Goal: Find specific page/section: Find specific page/section

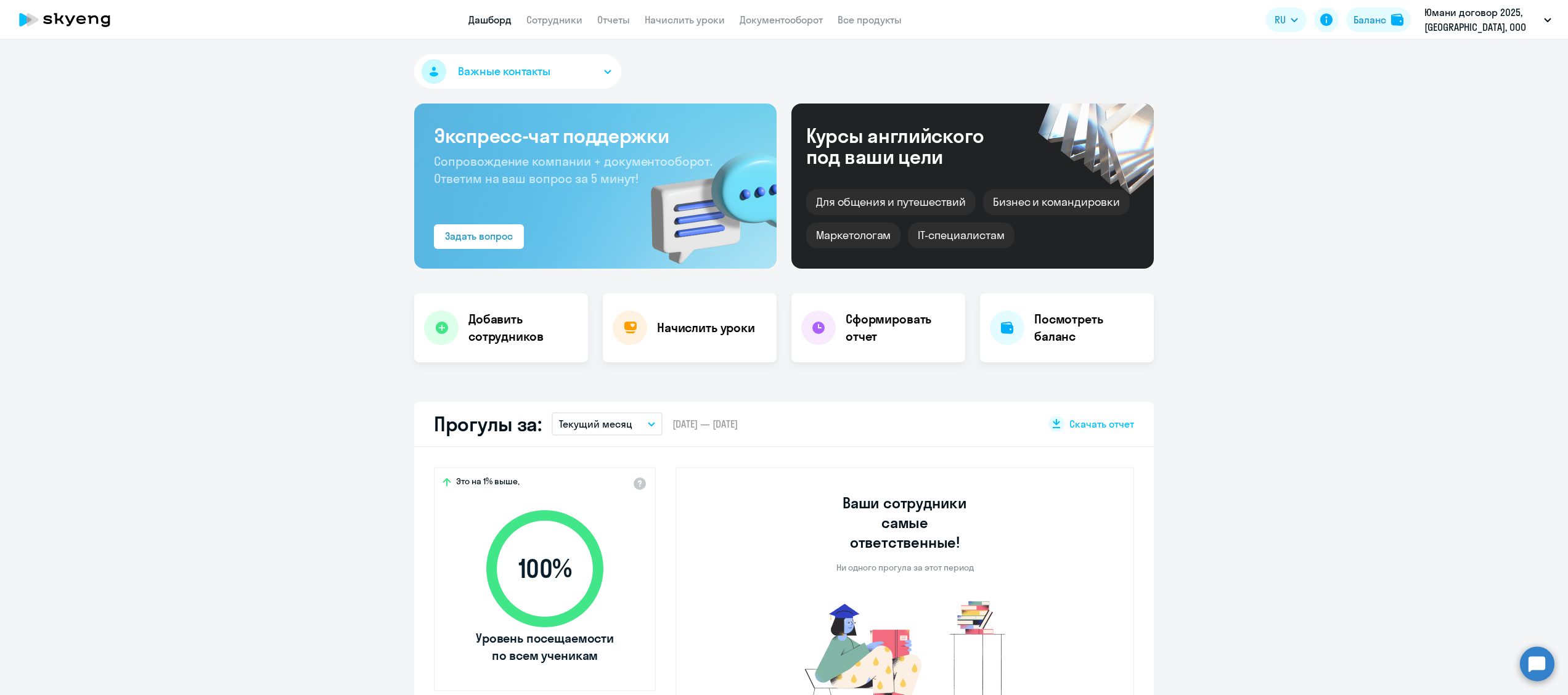
select select "30"
click at [531, 16] on link "Сотрудники" at bounding box center [554, 19] width 56 height 12
select select "30"
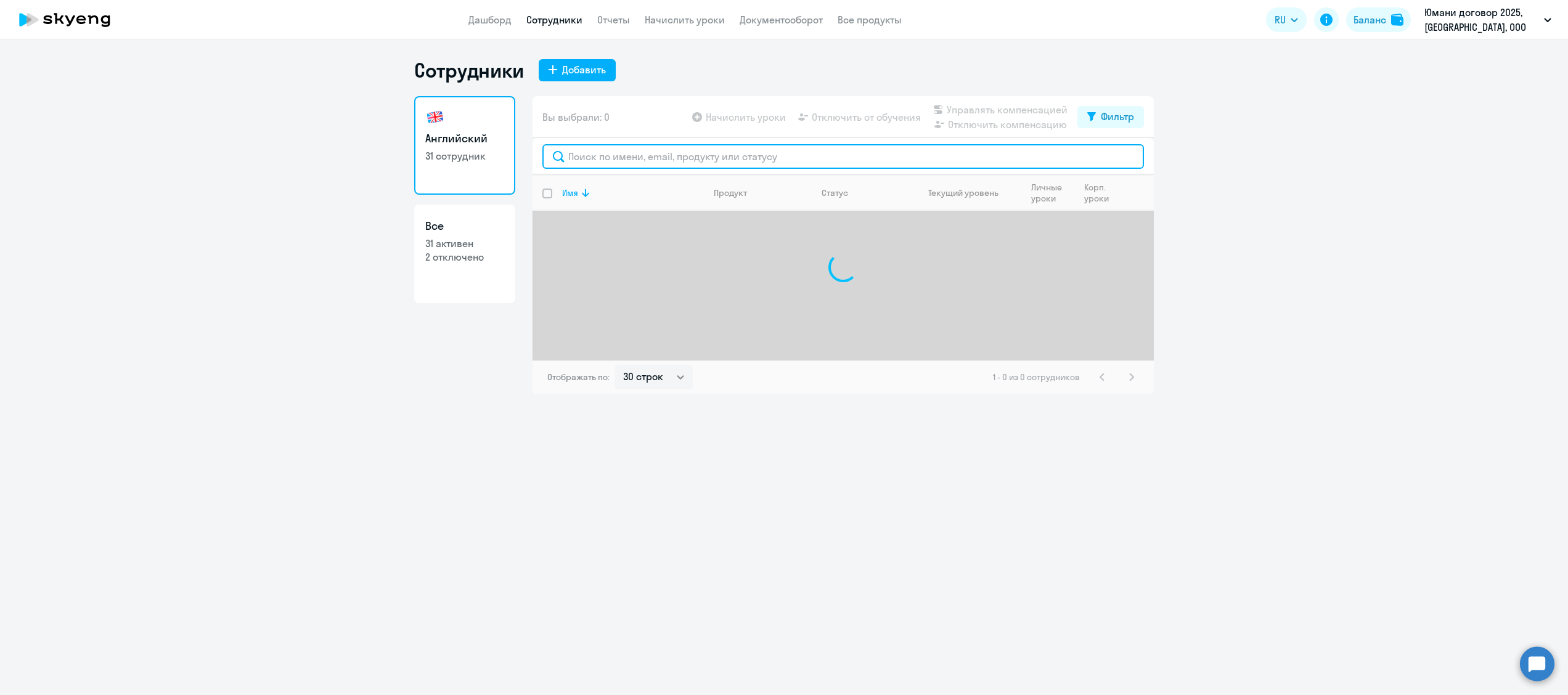
click at [589, 155] on input "text" at bounding box center [843, 156] width 601 height 25
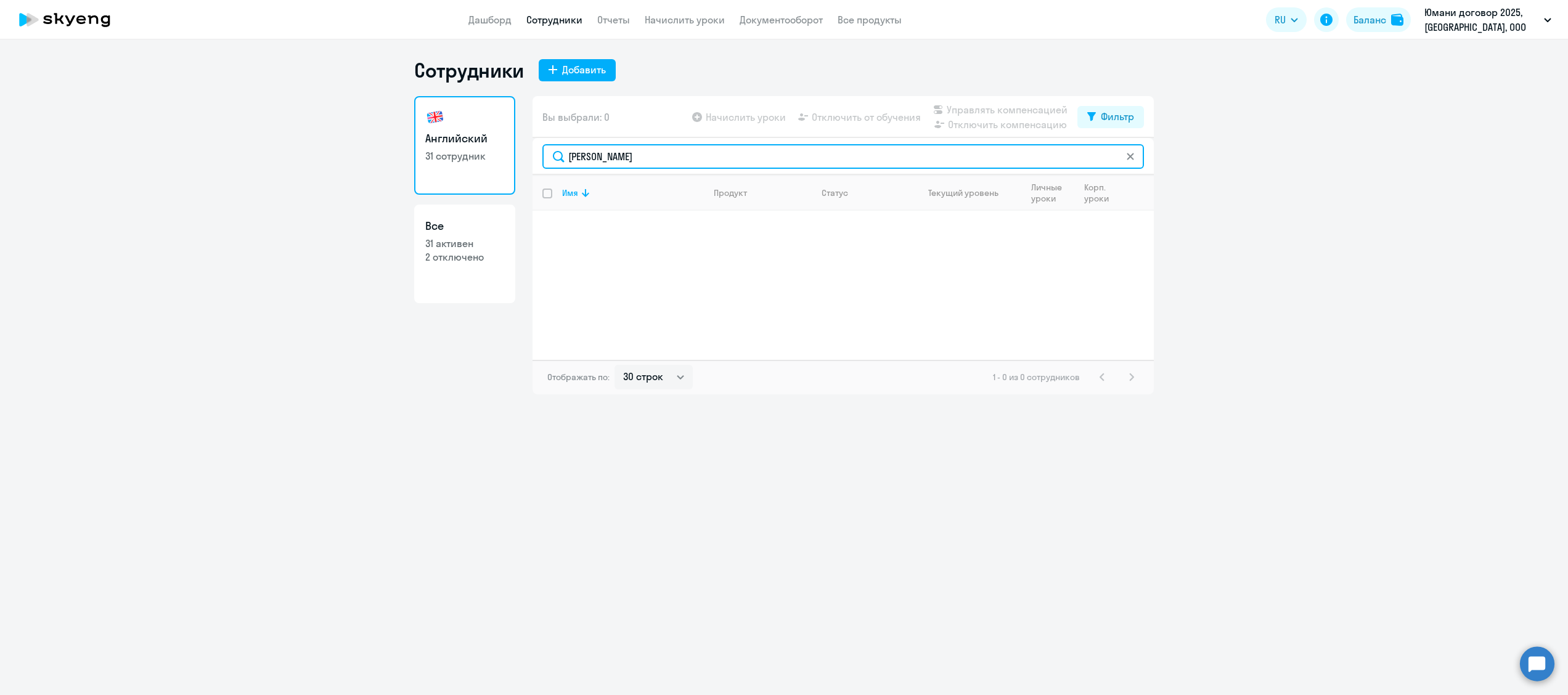
type input "[PERSON_NAME]"
drag, startPoint x: 641, startPoint y: 155, endPoint x: 511, endPoint y: 151, distance: 130.1
click at [519, 154] on div "Английский 31 сотрудник Все 31 активен 2 отключено Вы выбрали: 0 Начислить урок…" at bounding box center [784, 245] width 739 height 298
type input "ton"
click at [479, 257] on p "2 отключено" at bounding box center [464, 256] width 79 height 14
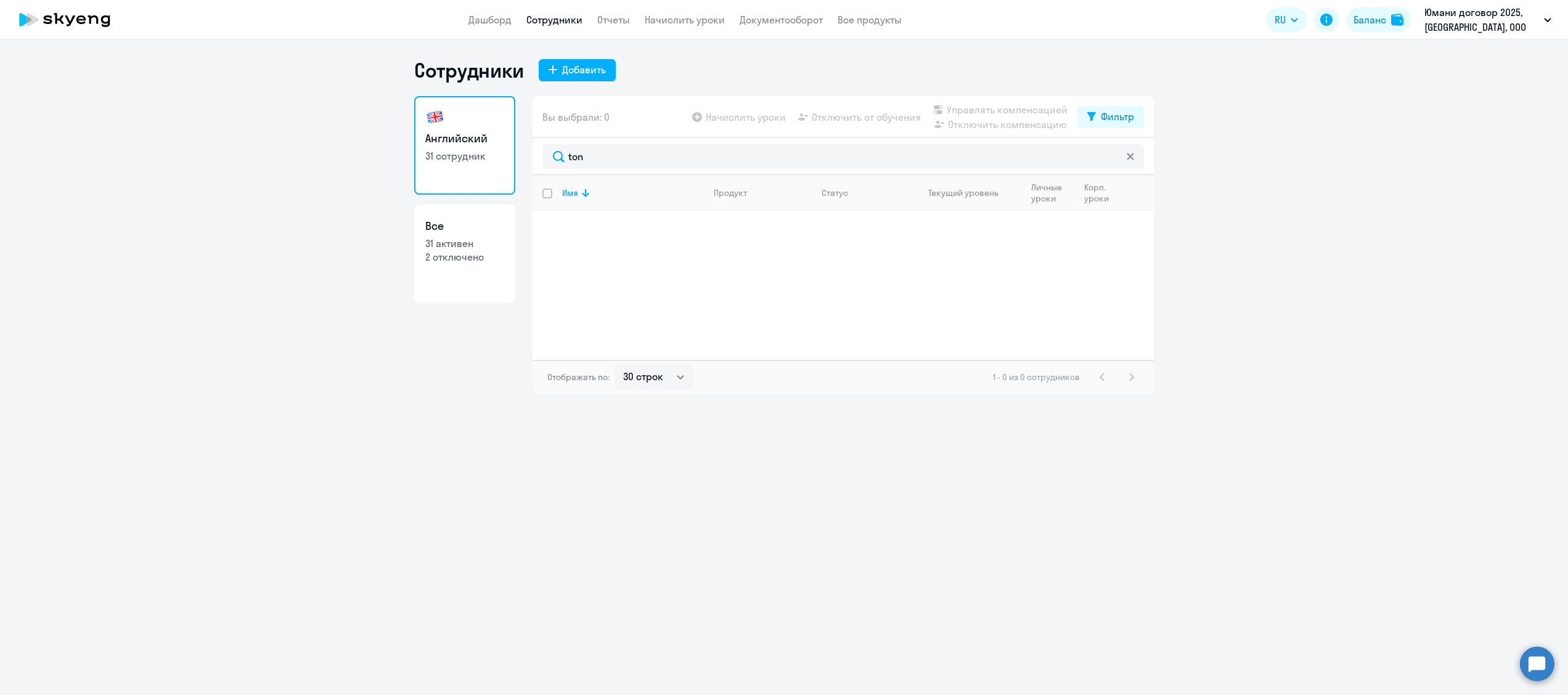
select select "30"
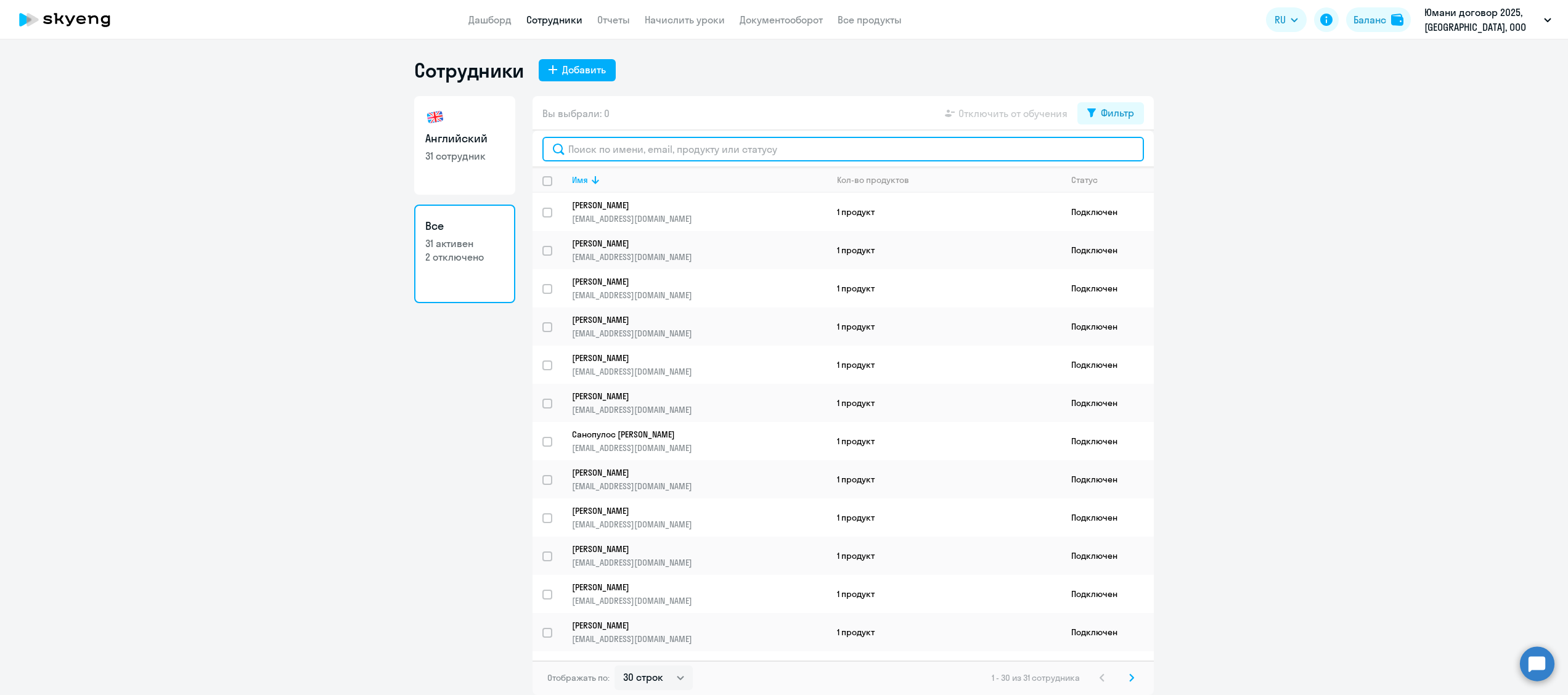
click at [617, 148] on input "text" at bounding box center [843, 149] width 601 height 25
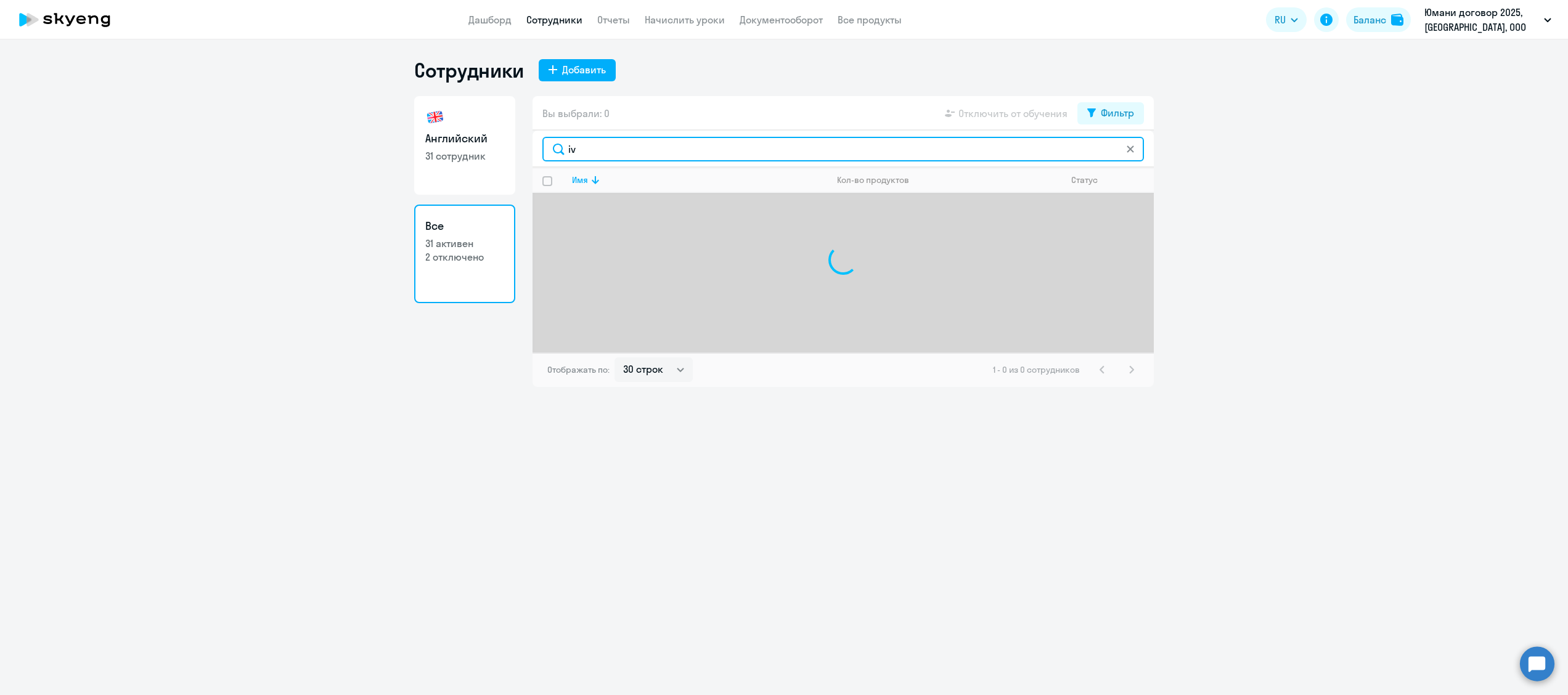
type input "i"
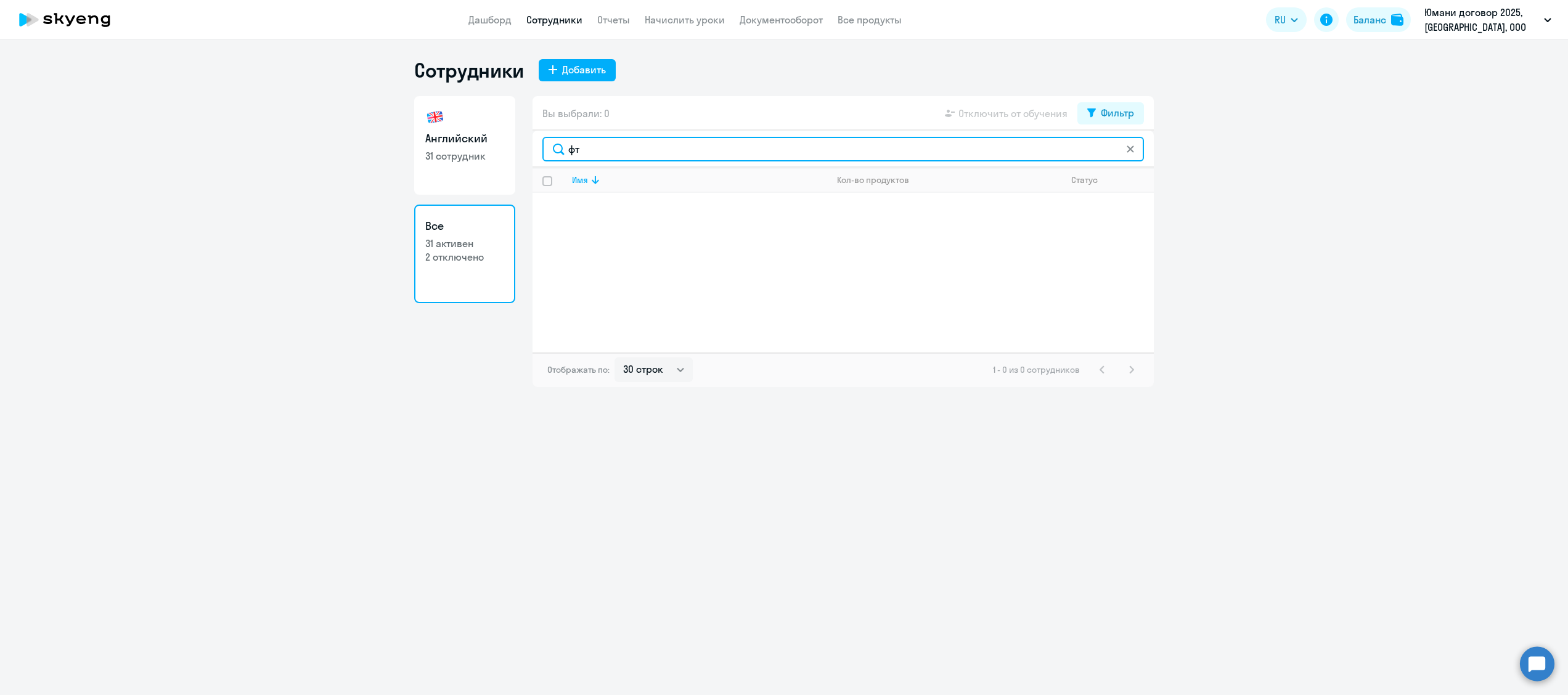
type input "ф"
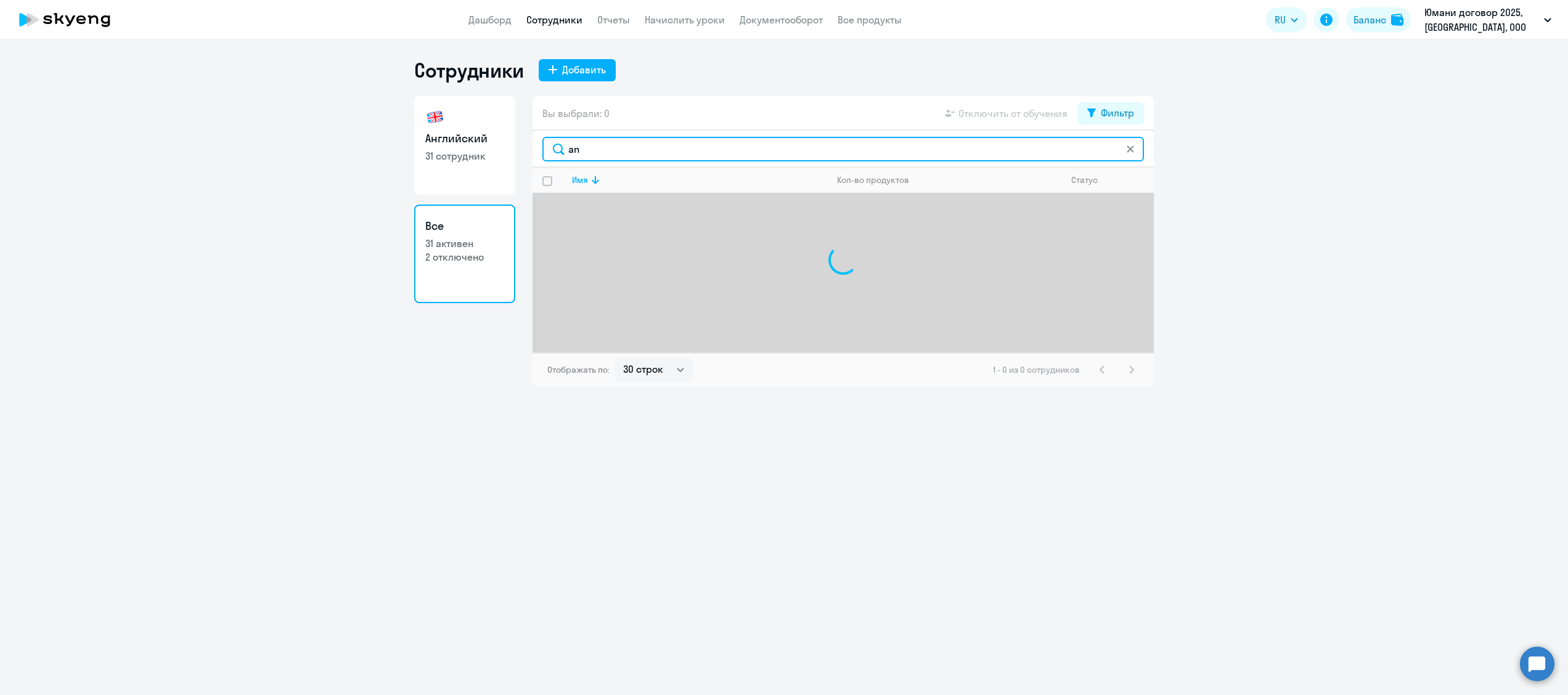
type input "a"
